Goal: Participate in discussion: Engage in conversation with other users on a specific topic

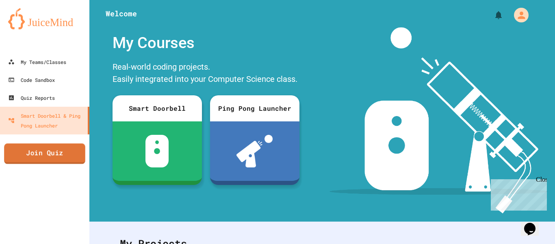
click at [59, 159] on link "Join Quiz" at bounding box center [44, 153] width 81 height 20
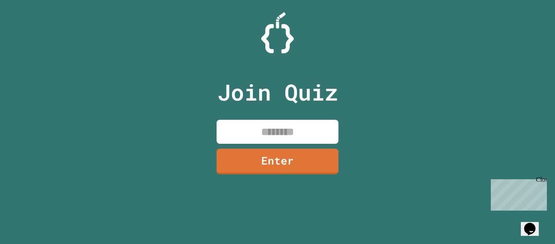
click at [246, 124] on input at bounding box center [278, 132] width 122 height 24
type input "********"
click at [285, 159] on link "Enter" at bounding box center [277, 160] width 125 height 27
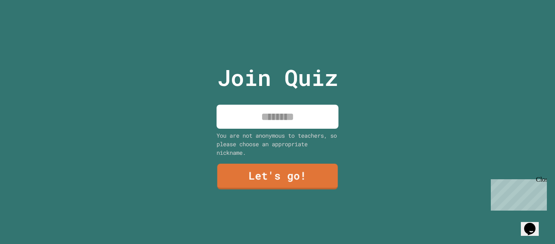
click at [285, 110] on input at bounding box center [278, 116] width 122 height 24
type input "*******"
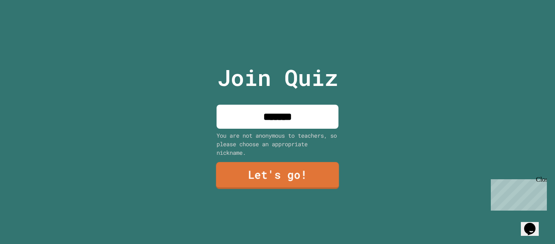
click at [265, 177] on link "Let's go!" at bounding box center [277, 175] width 123 height 27
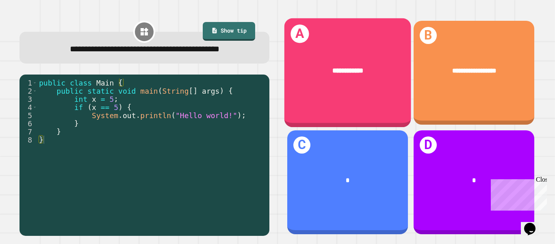
click at [389, 92] on div "**********" at bounding box center [347, 72] width 127 height 109
click at [377, 106] on div "**********" at bounding box center [347, 72] width 127 height 109
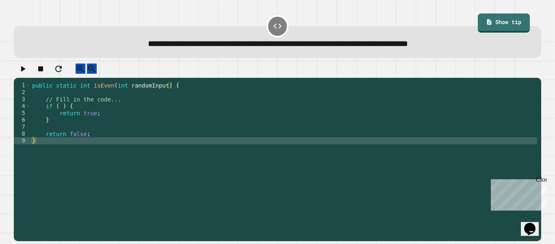
click at [170, 120] on div "public static int isEven ( int randomInput ) { // Fill in the code... if ( ) { …" at bounding box center [283, 158] width 507 height 152
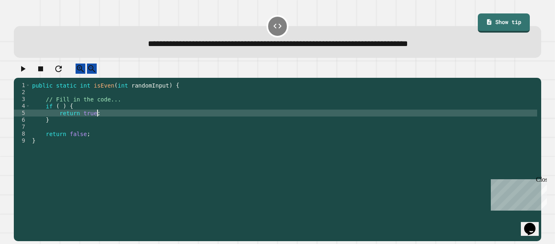
click at [119, 111] on div "public static int isEven ( int randomInput ) { // Fill in the code... if ( ) { …" at bounding box center [283, 158] width 507 height 152
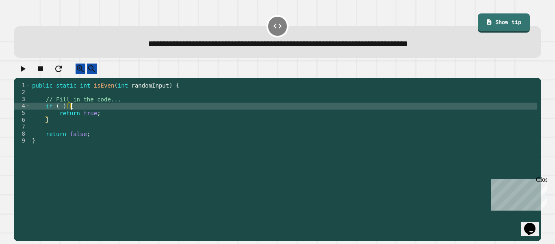
click at [60, 112] on div "public static int isEven ( int randomInput ) { // Fill in the code... if ( ) { …" at bounding box center [283, 158] width 507 height 152
click at [22, 71] on icon "button" at bounding box center [23, 69] width 10 height 10
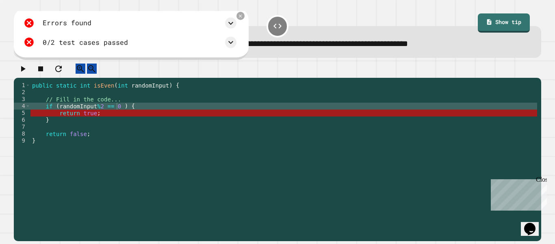
click at [98, 122] on div "public static int isEven ( int randomInput ) { // Fill in the code... if ( rand…" at bounding box center [283, 158] width 507 height 152
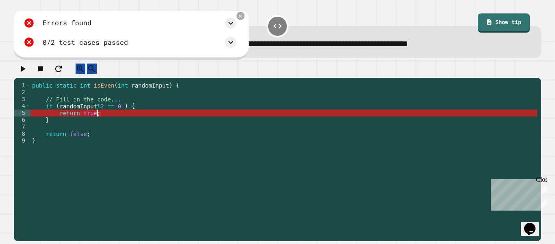
click at [46, 134] on div "public static int isEven ( int randomInput ) { // Fill in the code... if ( rand…" at bounding box center [283, 158] width 507 height 152
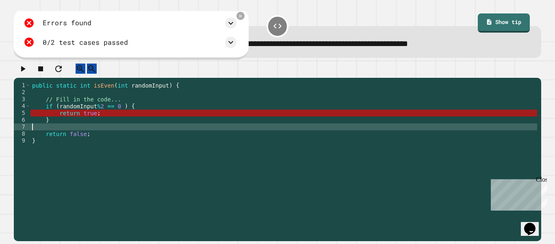
scroll to position [0, 0]
click at [48, 134] on div "public static int isEven ( int randomInput ) { // Fill in the code... if ( rand…" at bounding box center [283, 158] width 507 height 152
click at [241, 16] on icon at bounding box center [241, 16] width 4 height 4
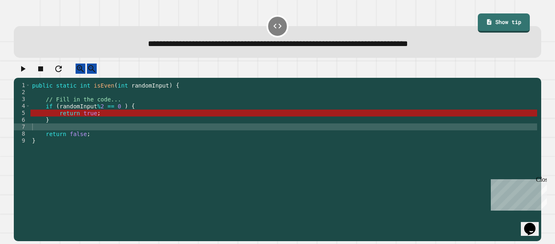
click at [77, 129] on div "public static int isEven ( int randomInput ) { // Fill in the code... if ( rand…" at bounding box center [283, 158] width 507 height 152
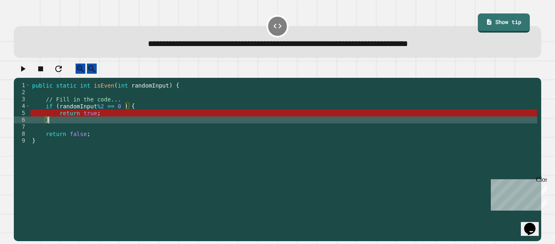
type textarea "*"
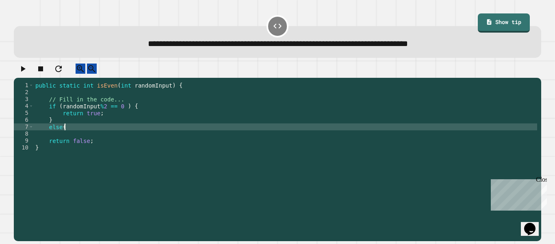
scroll to position [0, 3]
click at [96, 148] on div "public static int isEven ( int randomInput ) { // Fill in the code... if ( rand…" at bounding box center [286, 158] width 504 height 152
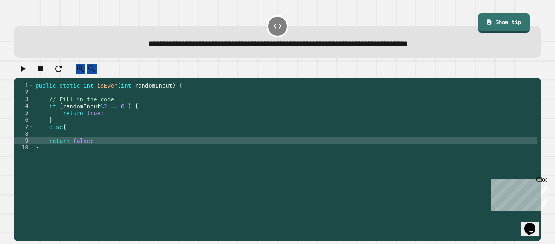
type textarea "**********"
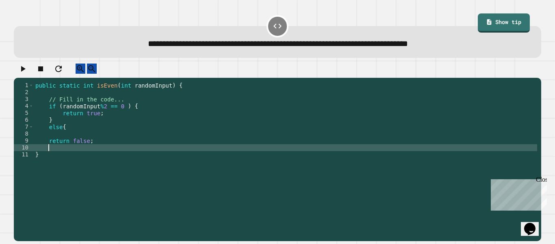
scroll to position [0, 2]
click at [28, 74] on icon "button" at bounding box center [23, 69] width 10 height 10
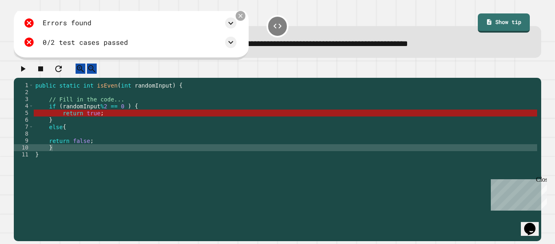
click at [240, 16] on icon at bounding box center [240, 16] width 7 height 7
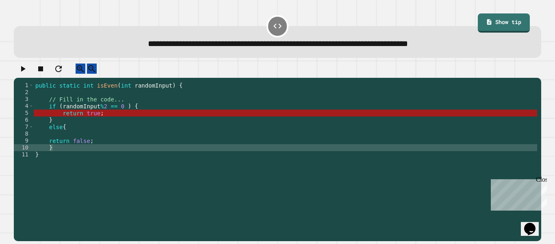
click at [481, 14] on link "Show tip" at bounding box center [504, 22] width 52 height 19
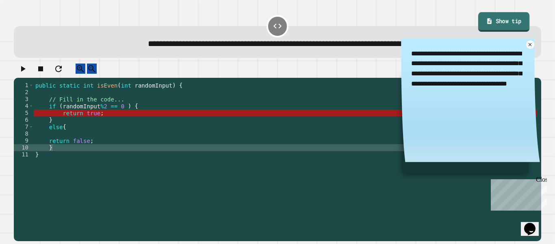
click at [481, 14] on link "Show tip" at bounding box center [503, 22] width 51 height 20
click at [529, 43] on icon at bounding box center [530, 44] width 7 height 7
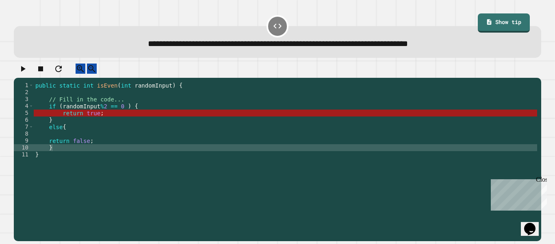
click at [84, 120] on div "public static int isEven ( int randomInput ) { // Fill in the code... if ( rand…" at bounding box center [286, 158] width 504 height 152
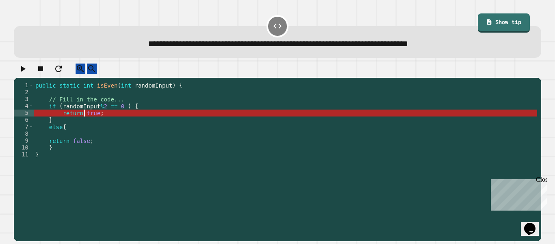
click at [23, 73] on icon "button" at bounding box center [23, 69] width 10 height 10
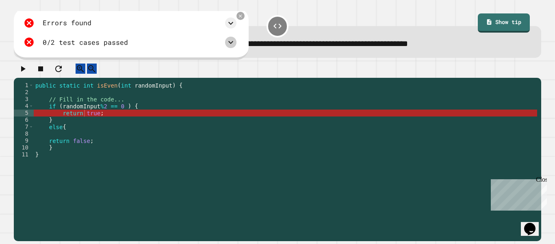
click at [234, 46] on icon at bounding box center [231, 42] width 10 height 10
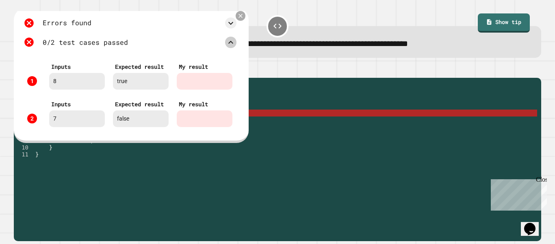
click at [241, 17] on icon at bounding box center [240, 16] width 7 height 7
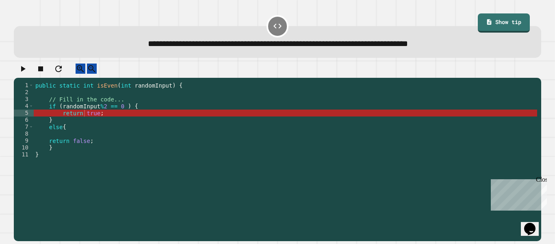
click at [85, 155] on div "public static int isEven ( int randomInput ) { // Fill in the code... if ( rand…" at bounding box center [286, 158] width 504 height 152
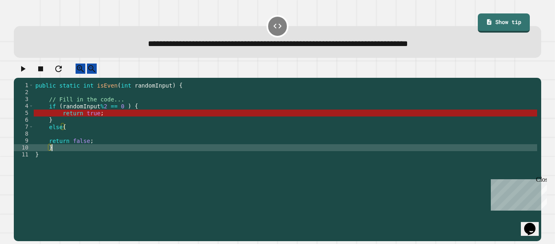
type textarea "*"
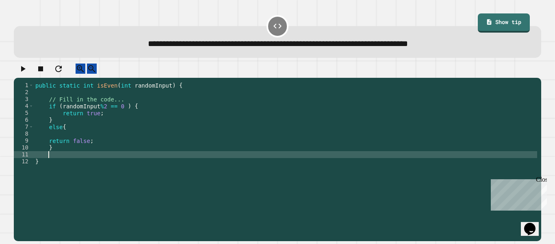
click at [61, 147] on div "public static int isEven ( int randomInput ) { // Fill in the code... if ( rand…" at bounding box center [286, 158] width 504 height 152
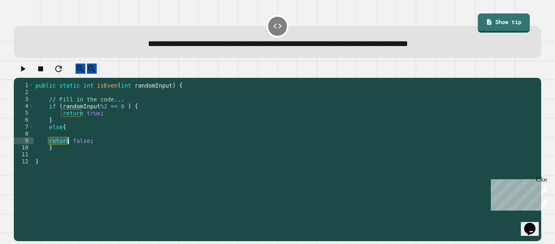
click at [81, 147] on div "public static int isEven ( int randomInput ) { // Fill in the code... if ( rand…" at bounding box center [286, 158] width 504 height 152
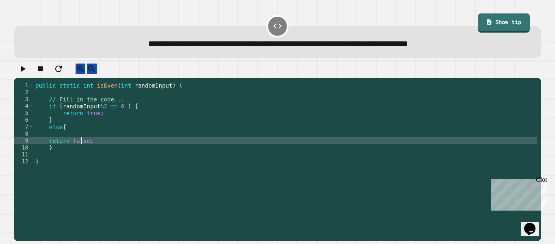
click at [60, 147] on div "public static int isEven ( int randomInput ) { // Fill in the code... if ( rand…" at bounding box center [286, 158] width 504 height 152
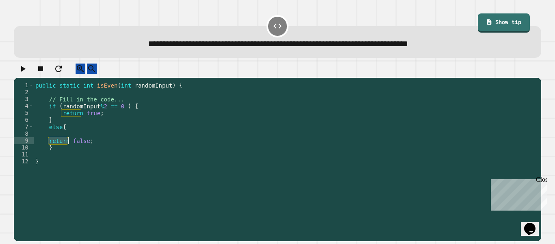
click at [81, 125] on div "public static int isEven ( int randomInput ) { // Fill in the code... if ( rand…" at bounding box center [286, 158] width 504 height 152
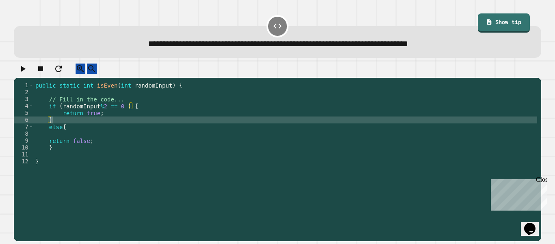
click at [78, 155] on div "public static int isEven ( int randomInput ) { // Fill in the code... if ( rand…" at bounding box center [286, 158] width 504 height 152
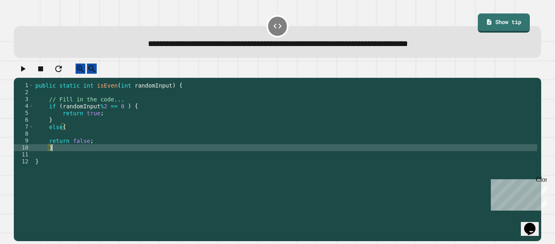
click at [59, 116] on div "public static int isEven ( int randomInput ) { // Fill in the code... if ( rand…" at bounding box center [286, 158] width 504 height 152
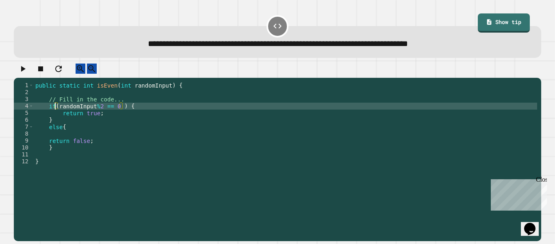
type textarea "**********"
click at [23, 74] on button "button" at bounding box center [23, 68] width 10 height 10
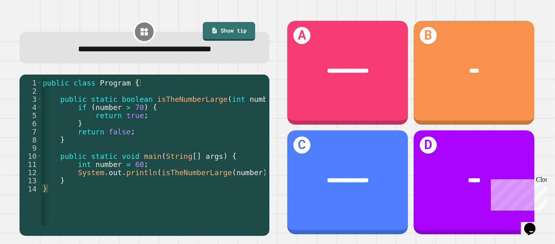
scroll to position [0, 0]
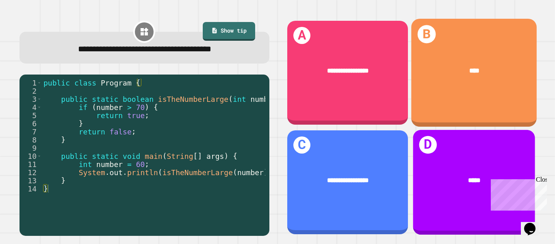
click at [438, 173] on div "*****" at bounding box center [474, 180] width 122 height 36
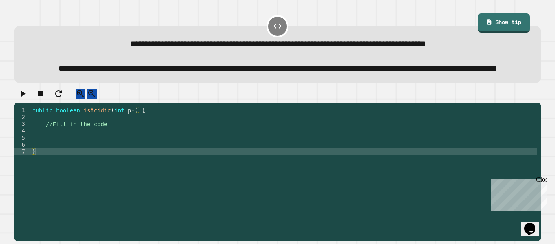
click at [202, 153] on div "public boolean isAcidic ( int pH ) { //Fill in the code }" at bounding box center [283, 165] width 507 height 117
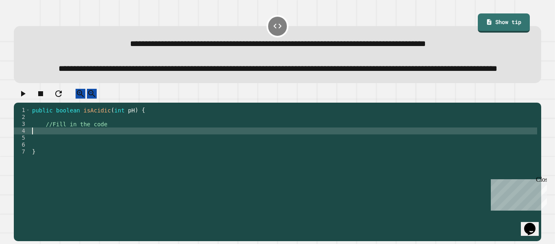
click at [197, 145] on div "public boolean isAcidic ( int pH ) { //Fill in the code }" at bounding box center [283, 165] width 507 height 117
type textarea "**********"
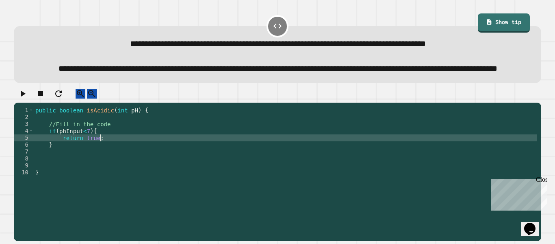
scroll to position [0, 8]
click at [96, 172] on div "public boolean isAcidic ( int pH ) { //Fill in the code if ( phInput < 7 ) { re…" at bounding box center [286, 165] width 504 height 117
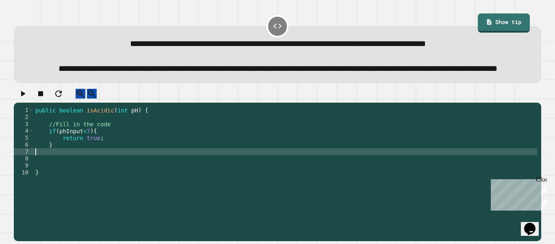
click at [106, 164] on div "public boolean isAcidic ( int pH ) { //Fill in the code if ( phInput < 7 ) { re…" at bounding box center [286, 165] width 504 height 117
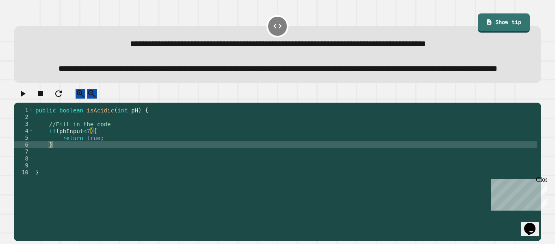
type textarea "*"
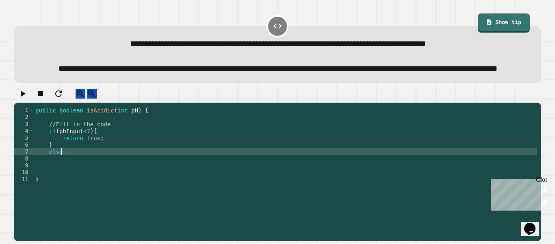
type textarea "*****"
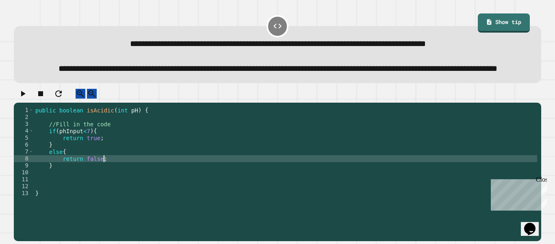
scroll to position [0, 8]
click at [28, 98] on icon "button" at bounding box center [23, 94] width 10 height 10
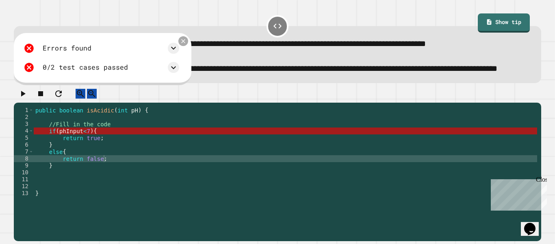
click at [187, 44] on icon at bounding box center [183, 41] width 7 height 7
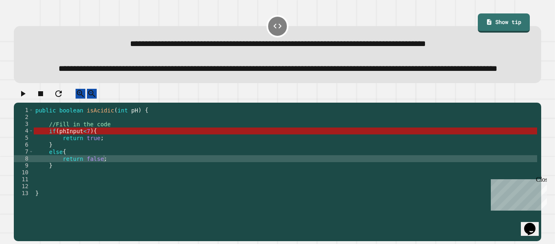
click at [80, 154] on div "public boolean isAcidic ( int pH ) { //Fill in the code if ( phInput < 7 ) { re…" at bounding box center [286, 165] width 504 height 117
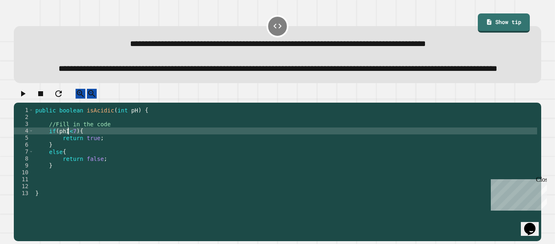
scroll to position [0, 5]
click at [18, 99] on button "button" at bounding box center [23, 94] width 10 height 10
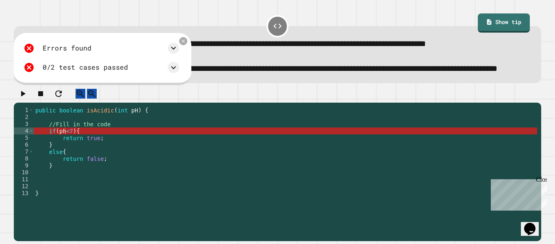
click at [66, 154] on div "public boolean isAcidic ( int pH ) { //Fill in the code if ( ph < 7 ) { return …" at bounding box center [286, 165] width 504 height 117
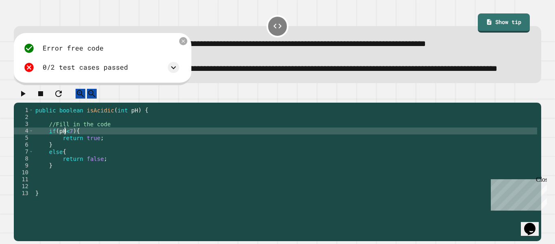
scroll to position [0, 4]
type textarea "*********"
click at [28, 98] on icon "button" at bounding box center [23, 94] width 10 height 10
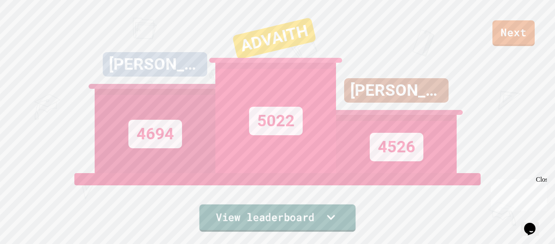
click at [310, 224] on link "View leaderboard" at bounding box center [278, 217] width 157 height 27
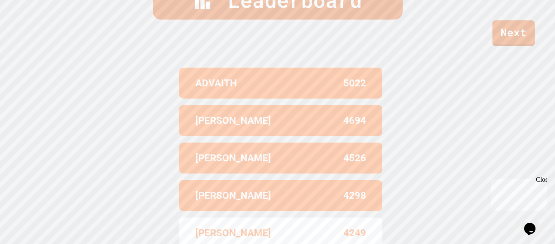
scroll to position [310, 0]
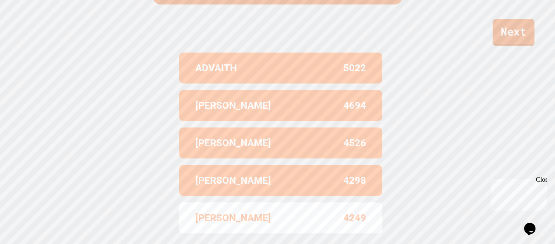
click at [500, 33] on link "Next" at bounding box center [514, 32] width 42 height 27
